Goal: Task Accomplishment & Management: Manage account settings

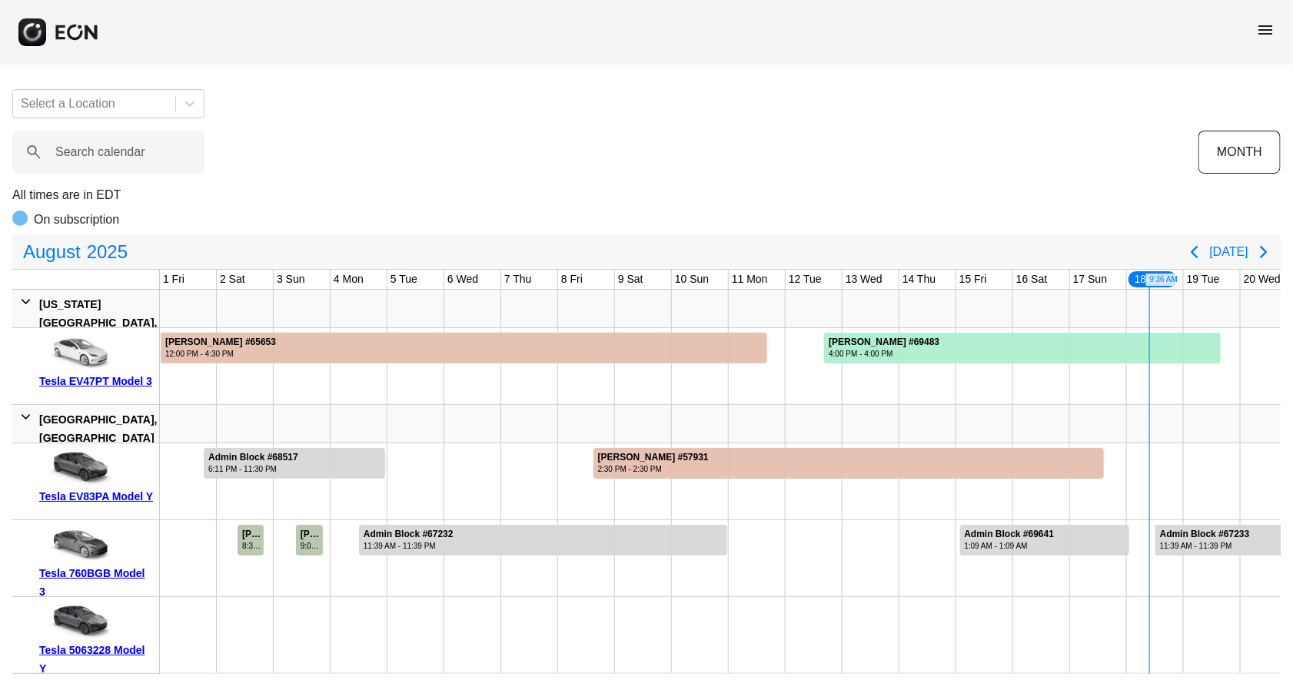
scroll to position [0, 494]
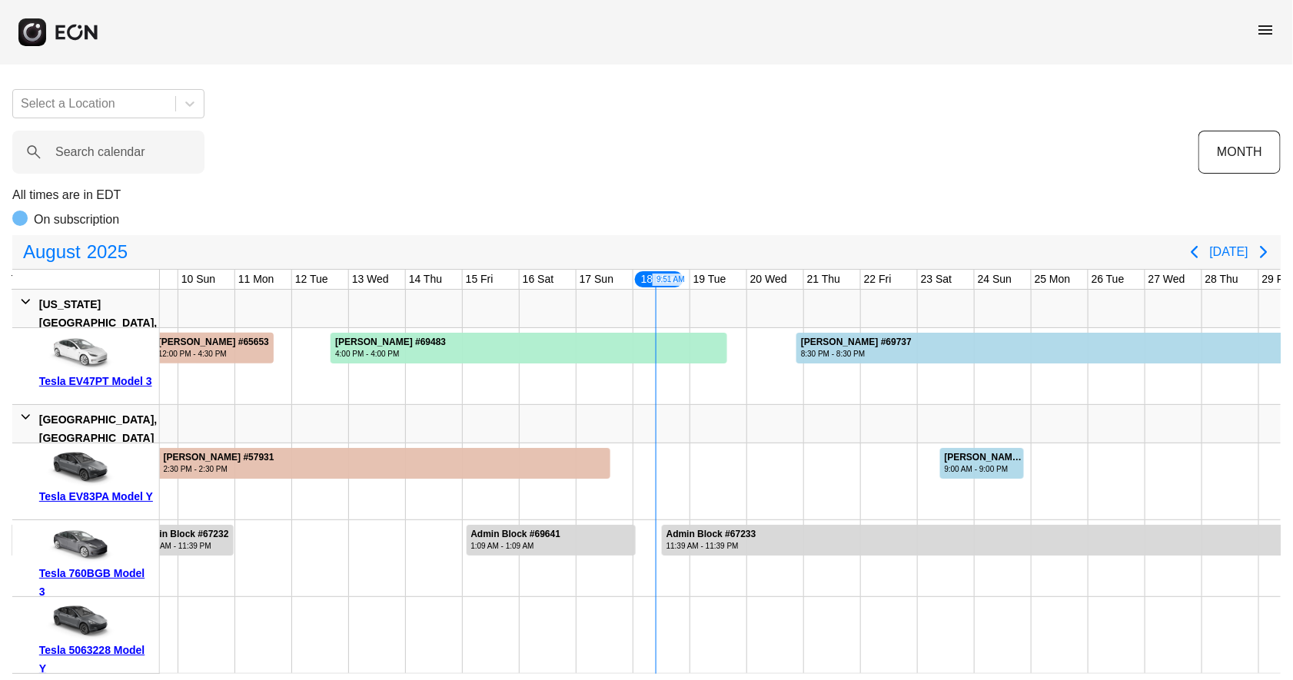
click at [1272, 24] on span "menu" at bounding box center [1265, 30] width 18 height 18
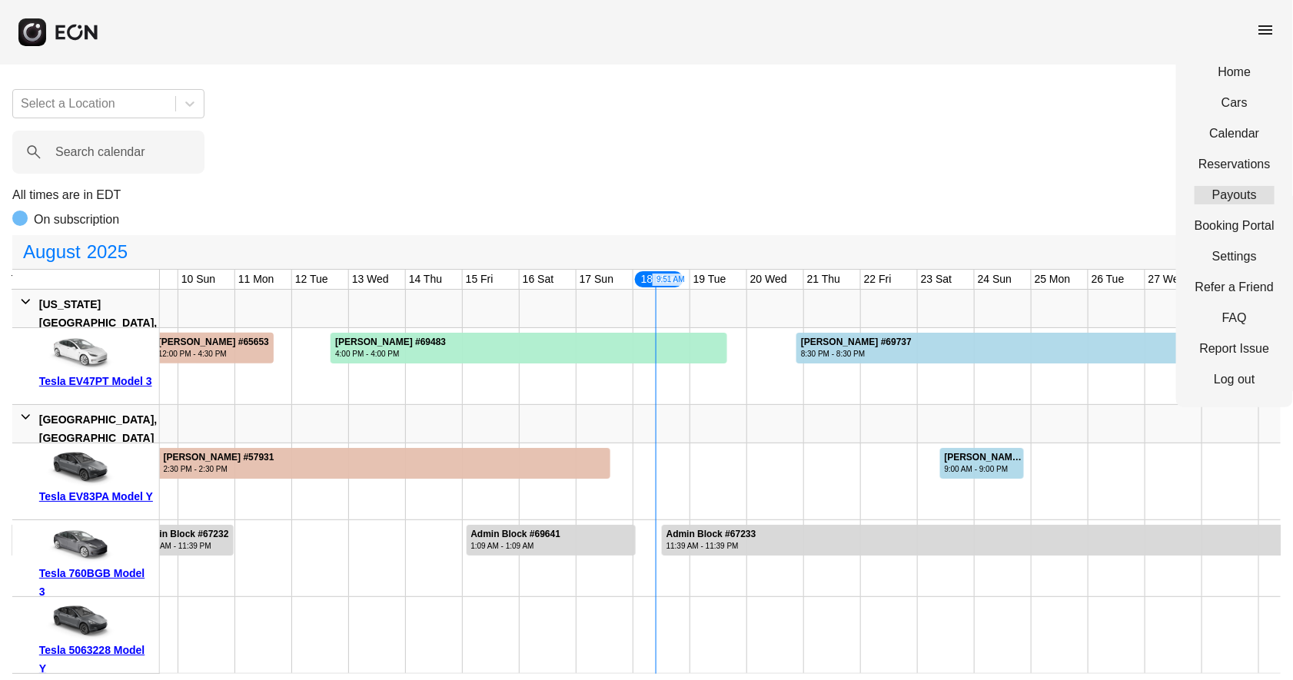
click at [1255, 194] on link "Payouts" at bounding box center [1235, 195] width 80 height 18
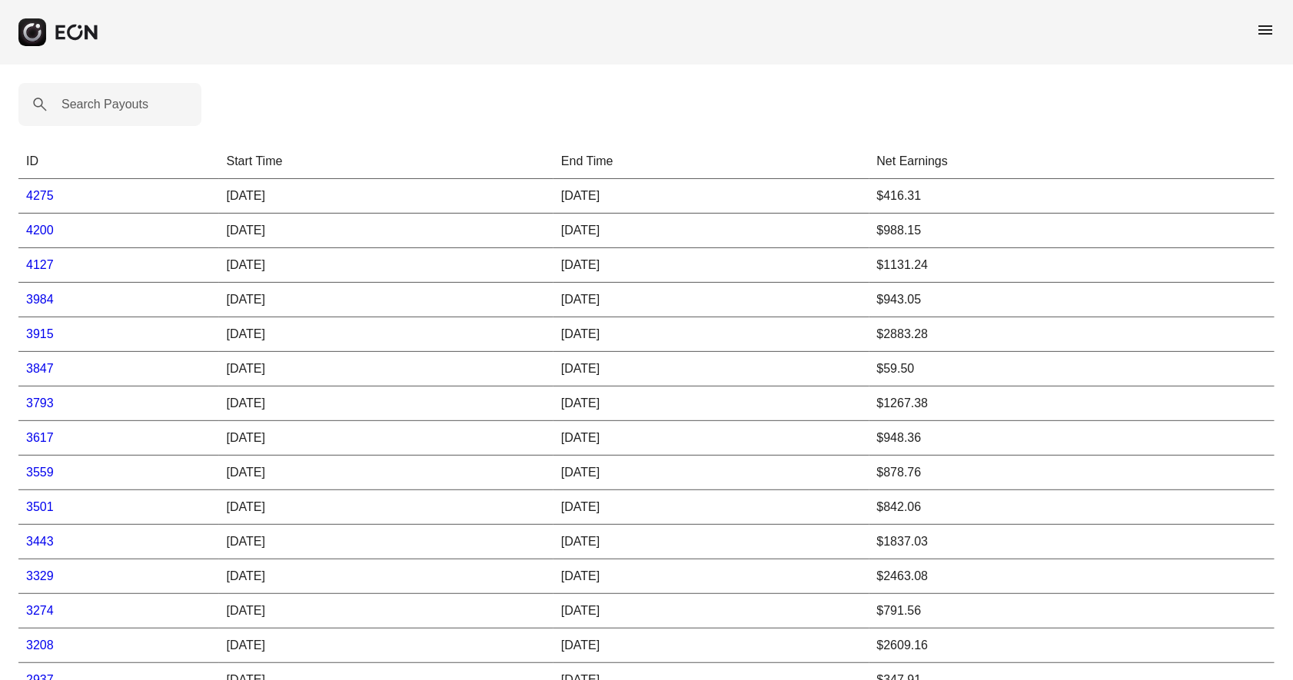
click at [1264, 30] on span "menu" at bounding box center [1265, 30] width 18 height 18
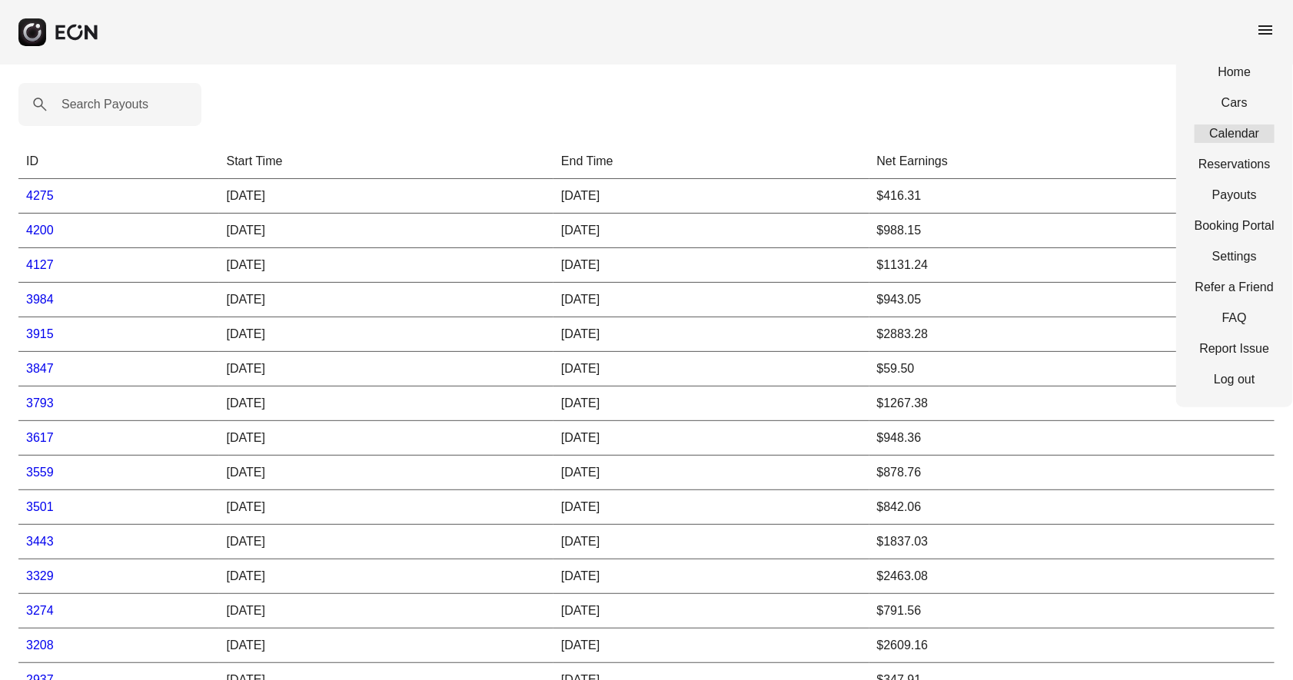
click at [1245, 132] on link "Calendar" at bounding box center [1235, 134] width 80 height 18
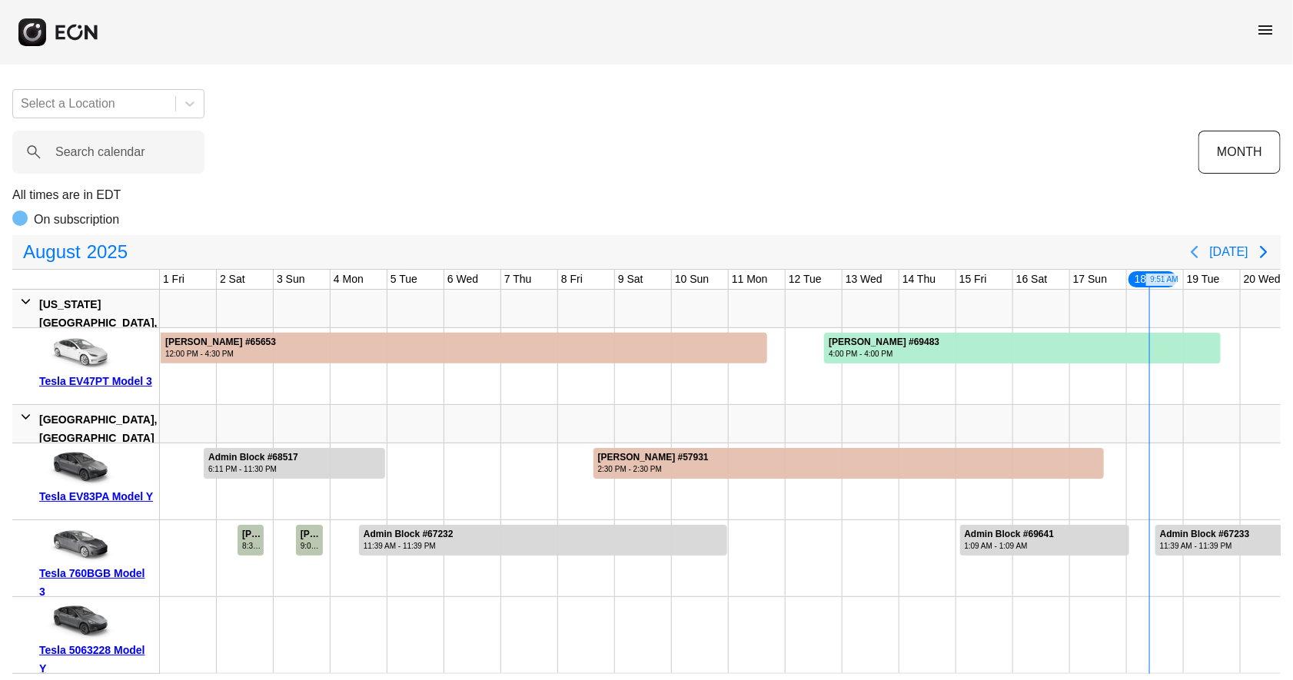
click at [1204, 258] on icon "Previous page" at bounding box center [1194, 252] width 18 height 18
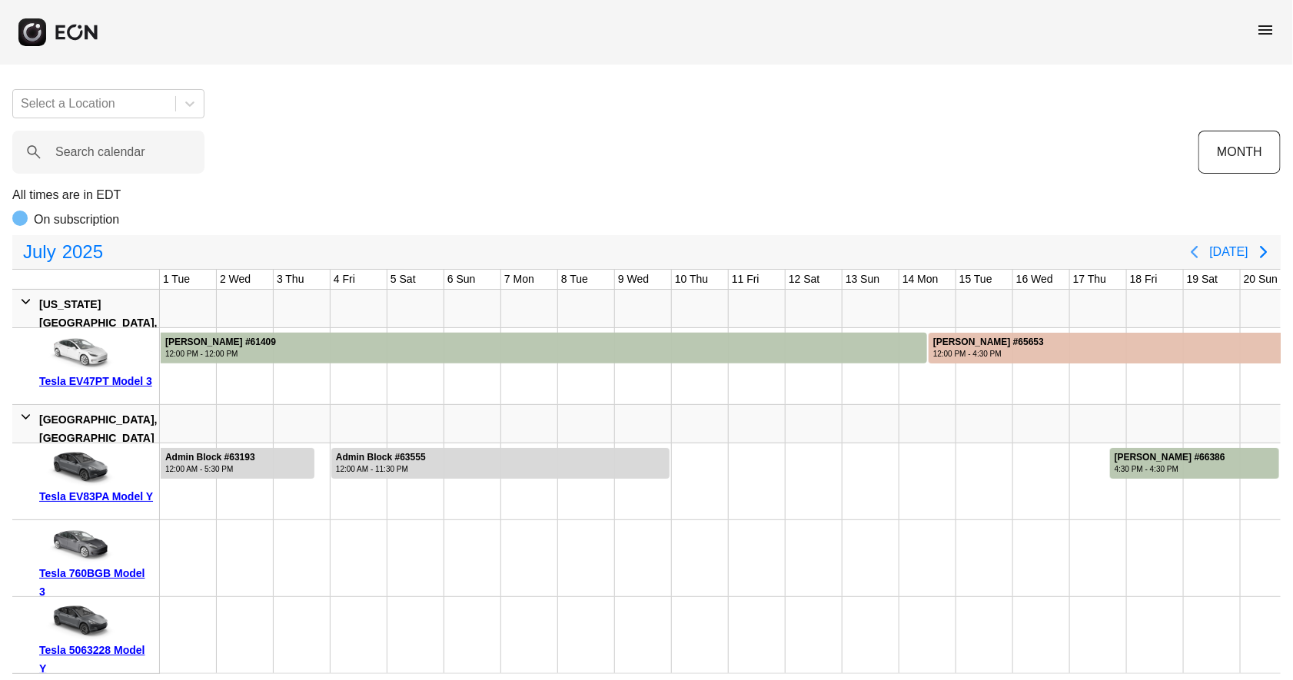
click at [1198, 253] on icon "Previous page" at bounding box center [1194, 252] width 7 height 12
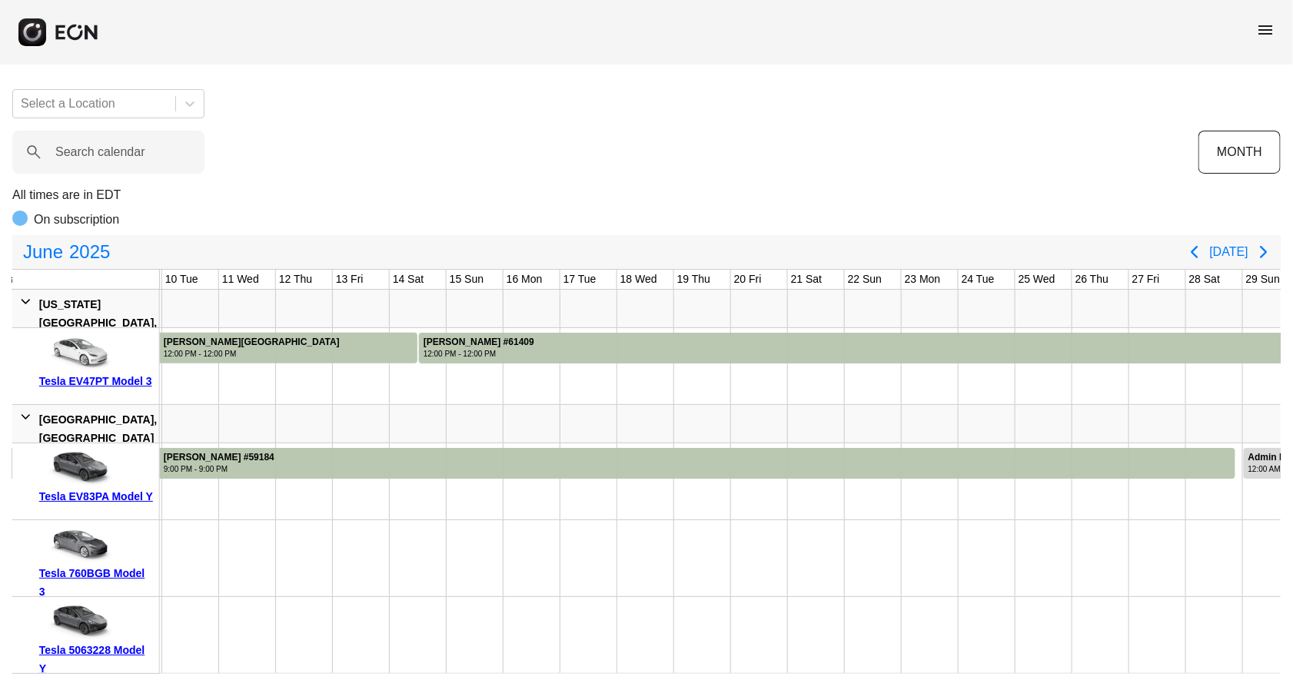
scroll to position [0, 584]
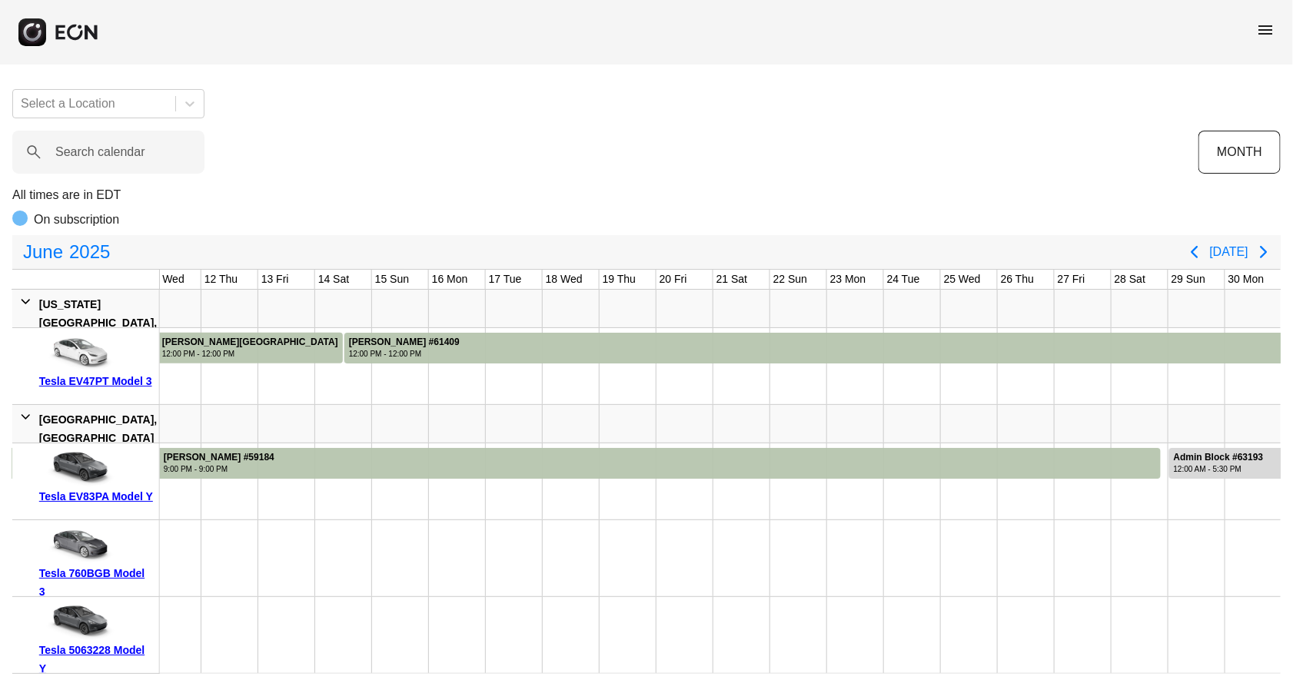
click at [1269, 27] on span "menu" at bounding box center [1265, 30] width 18 height 18
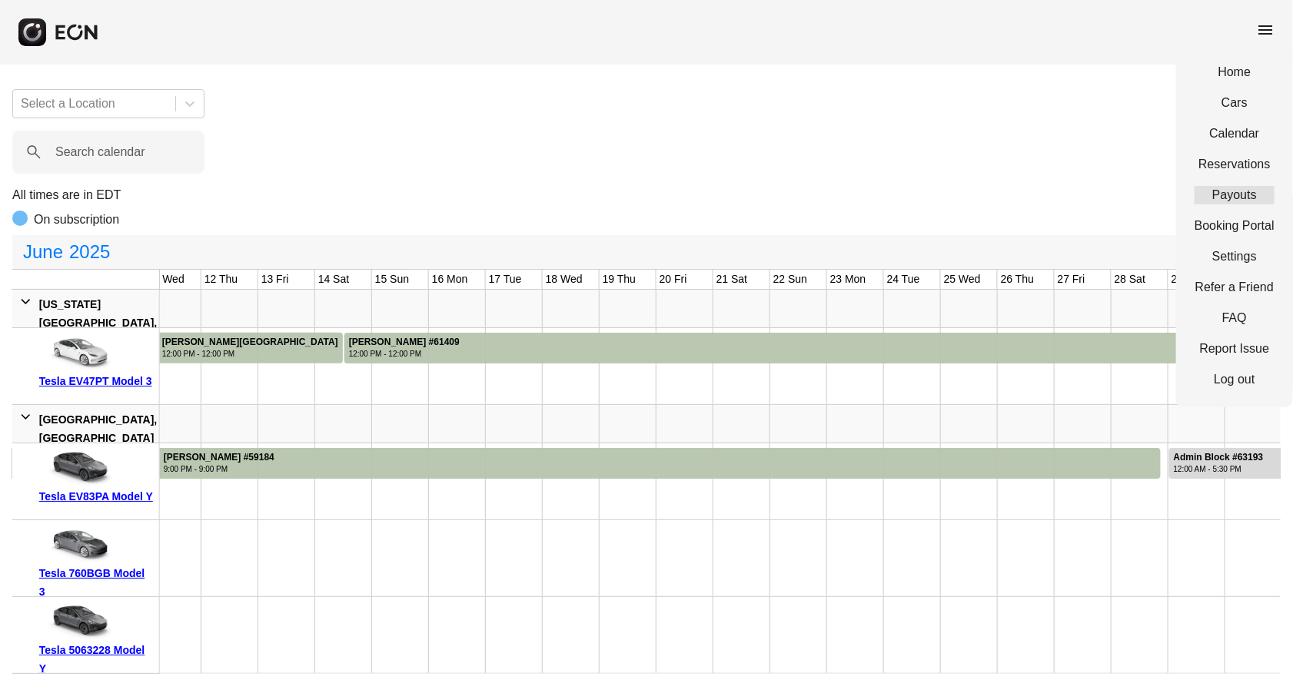
click at [1235, 203] on link "Payouts" at bounding box center [1235, 195] width 80 height 18
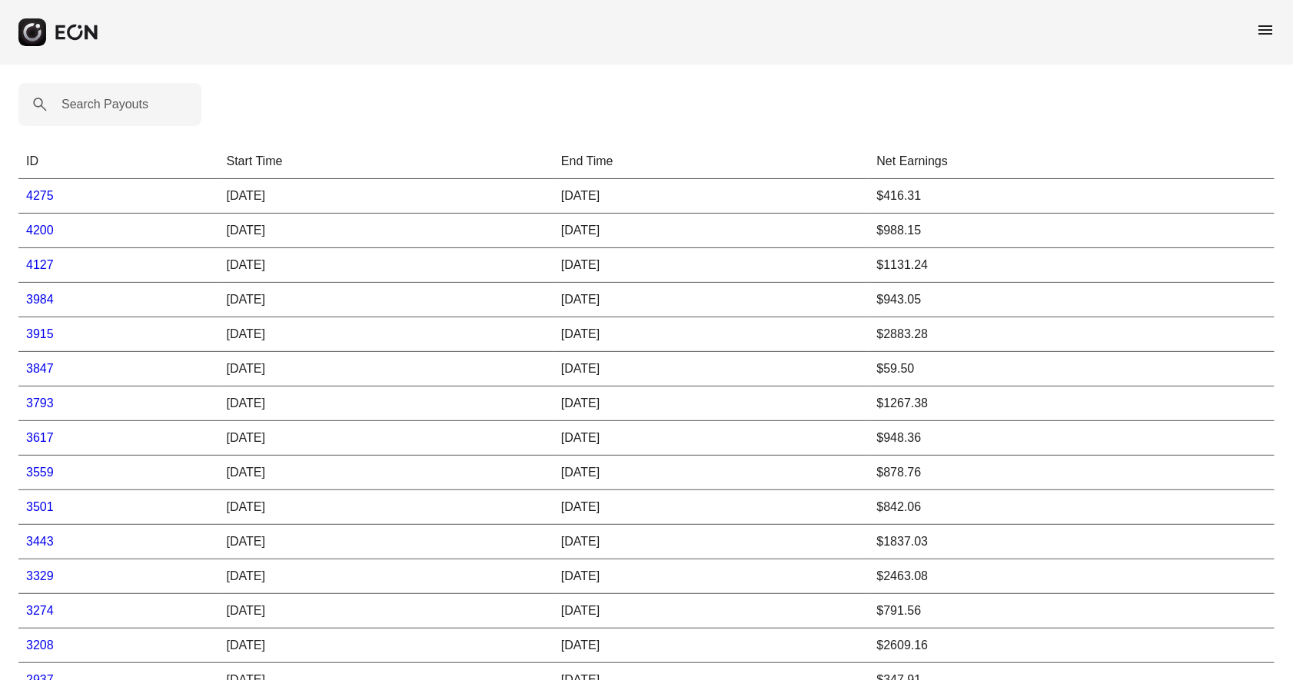
click at [41, 264] on link "4127" at bounding box center [40, 264] width 28 height 13
click at [34, 224] on link "4200" at bounding box center [40, 230] width 28 height 13
click at [41, 194] on link "4275" at bounding box center [40, 195] width 28 height 13
click at [1267, 32] on span "menu" at bounding box center [1265, 30] width 18 height 18
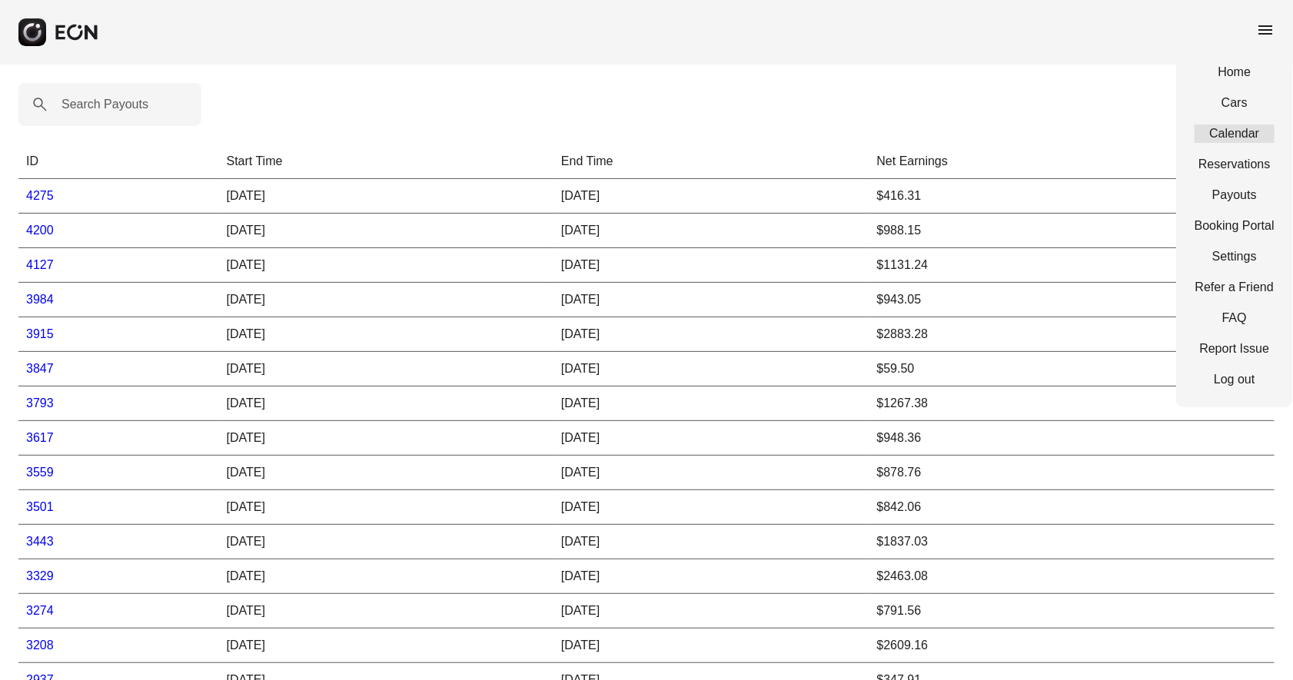
click at [1241, 134] on link "Calendar" at bounding box center [1235, 134] width 80 height 18
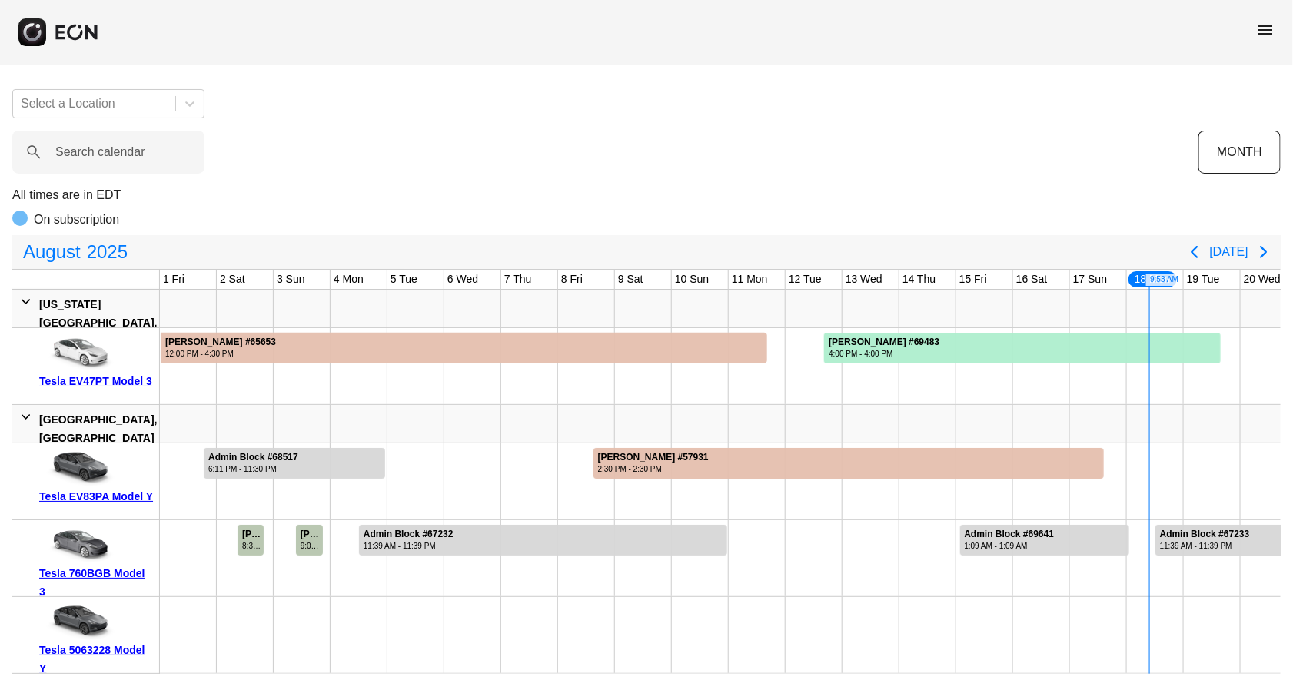
click at [1266, 28] on span "menu" at bounding box center [1265, 30] width 18 height 18
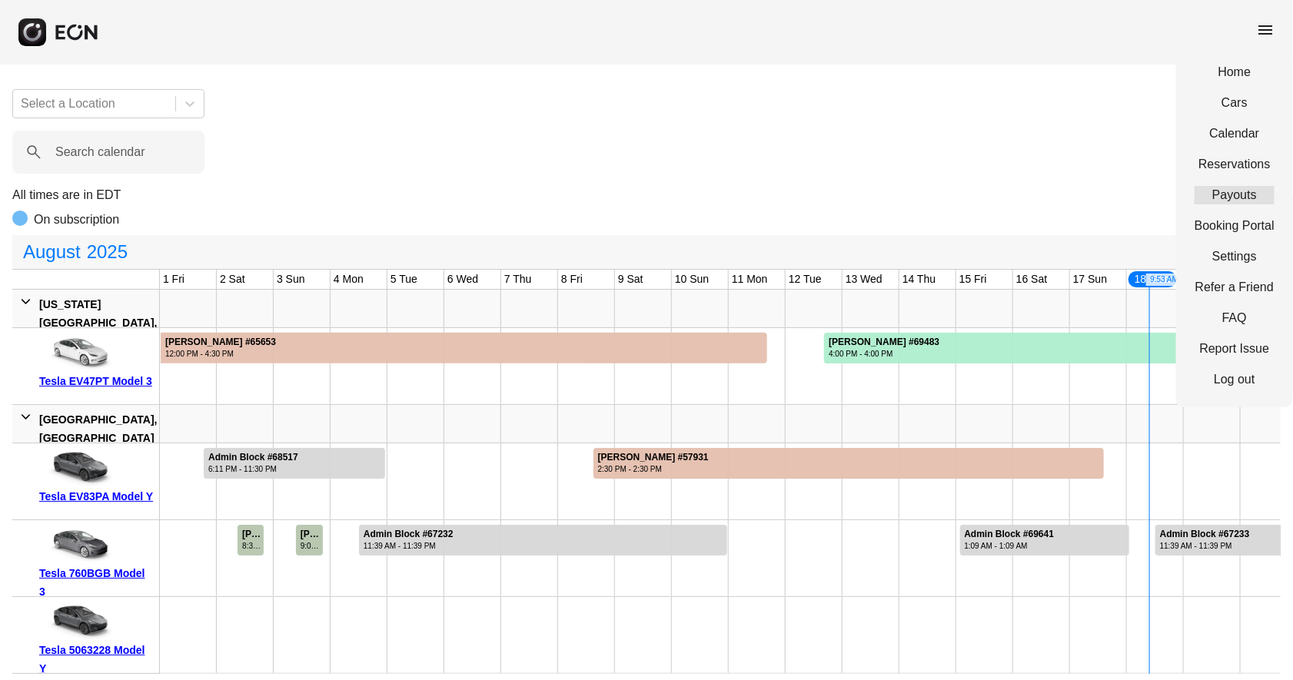
click at [1246, 191] on link "Payouts" at bounding box center [1235, 195] width 80 height 18
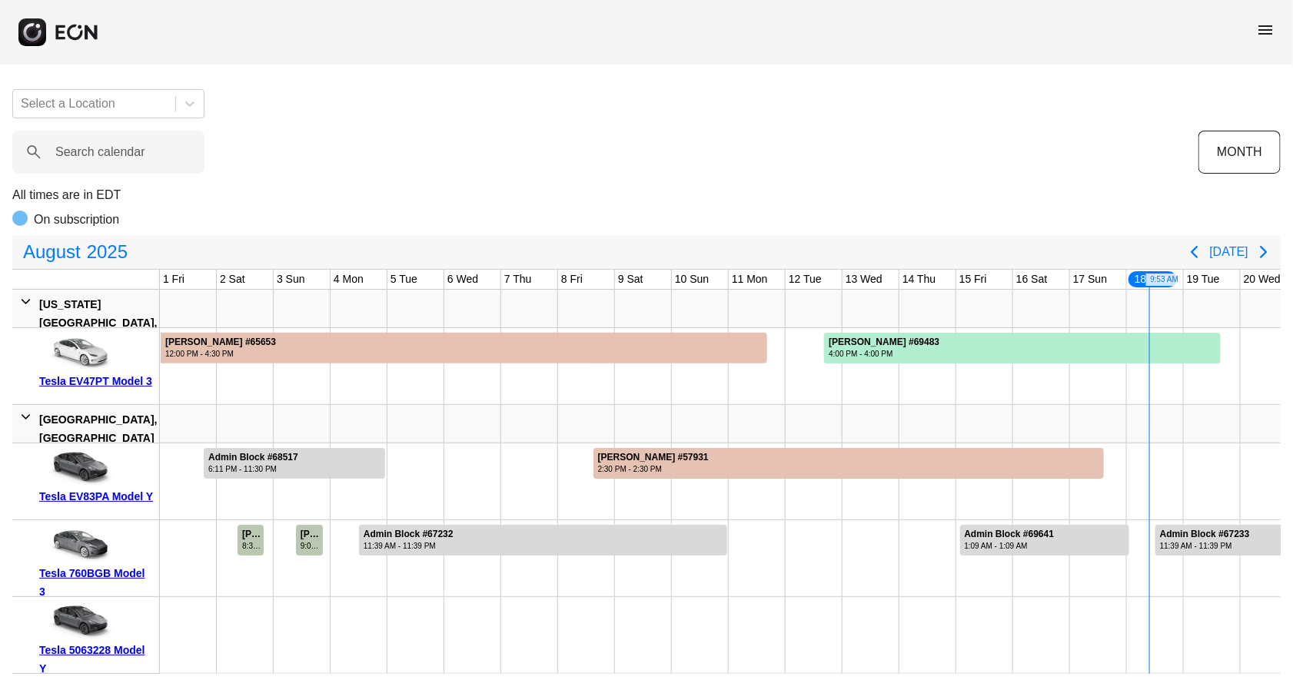
scroll to position [8, 0]
